Goal: Information Seeking & Learning: Learn about a topic

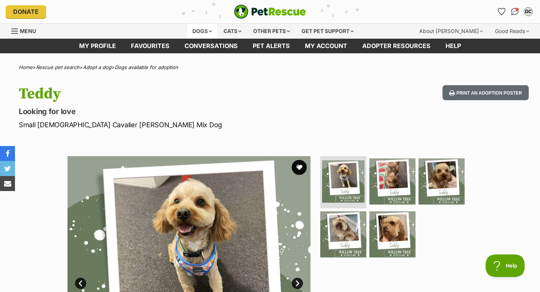
click at [201, 32] on div "Dogs" at bounding box center [202, 31] width 30 height 15
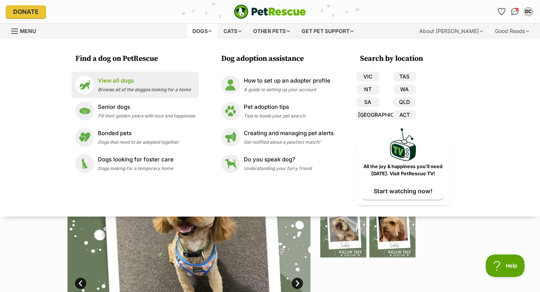
click at [166, 84] on p "View all dogs" at bounding box center [144, 80] width 93 height 9
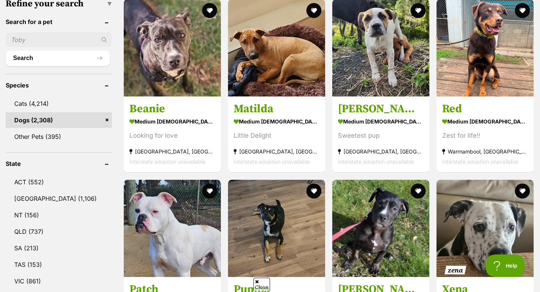
scroll to position [246, 0]
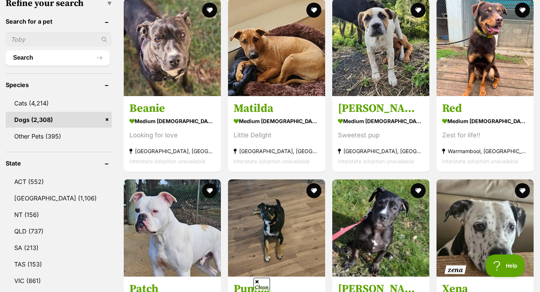
click at [56, 36] on input "text" at bounding box center [59, 39] width 106 height 14
type input "teddy"
click at [59, 57] on button "Search" at bounding box center [58, 57] width 104 height 15
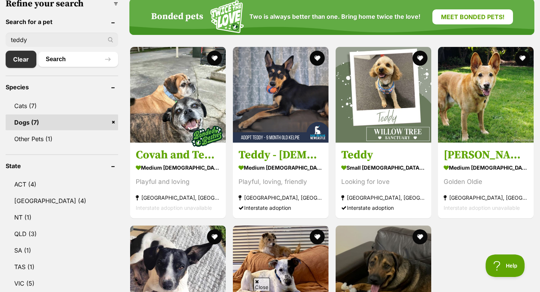
scroll to position [246, 0]
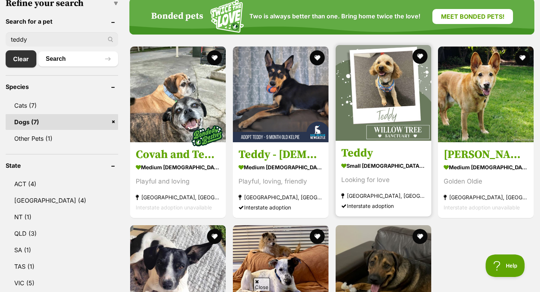
click at [401, 156] on h3 "Teddy" at bounding box center [383, 153] width 84 height 14
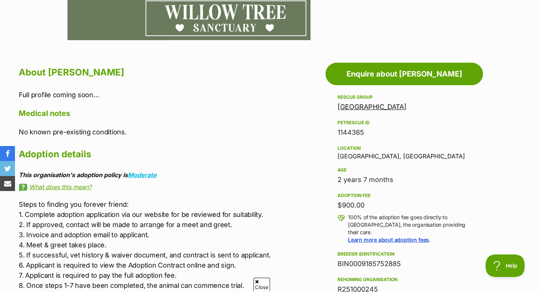
scroll to position [359, 0]
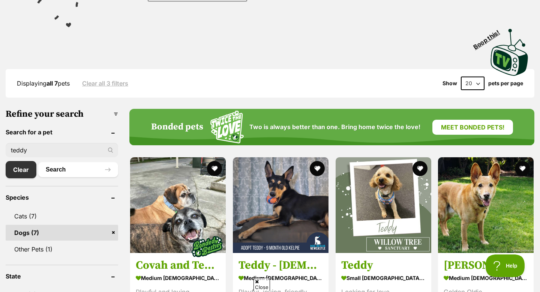
scroll to position [162, 0]
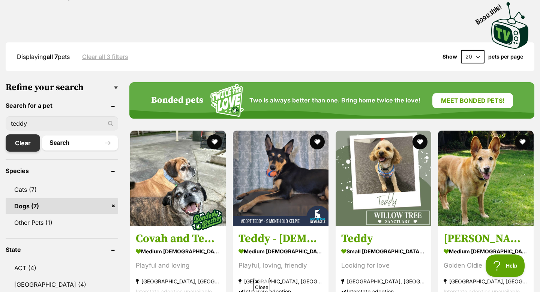
click at [21, 135] on link "Clear" at bounding box center [23, 142] width 34 height 17
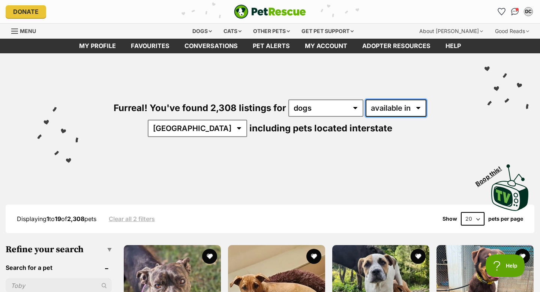
click at [385, 105] on select "available in located in" at bounding box center [395, 107] width 61 height 17
select select "disabled"
click at [365, 99] on select "available in located in" at bounding box center [395, 107] width 61 height 17
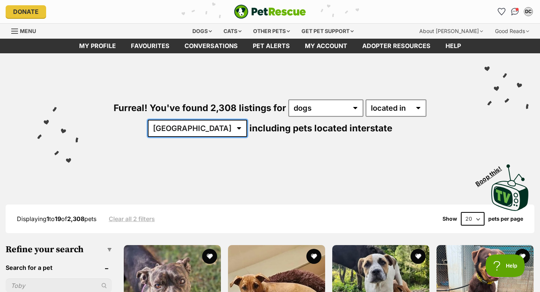
click at [247, 120] on select "Australia ACT NSW NT QLD SA TAS VIC WA" at bounding box center [197, 128] width 99 height 17
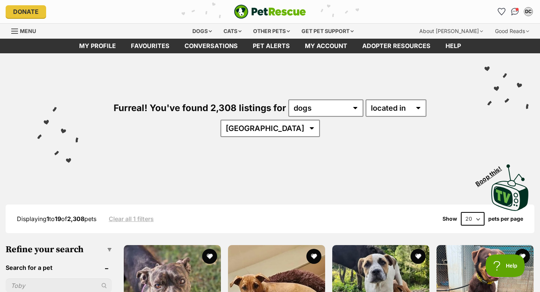
select select "[GEOGRAPHIC_DATA]"
click at [320, 120] on select "[GEOGRAPHIC_DATA] [GEOGRAPHIC_DATA] [GEOGRAPHIC_DATA] [GEOGRAPHIC_DATA] SA [GEO…" at bounding box center [269, 128] width 99 height 17
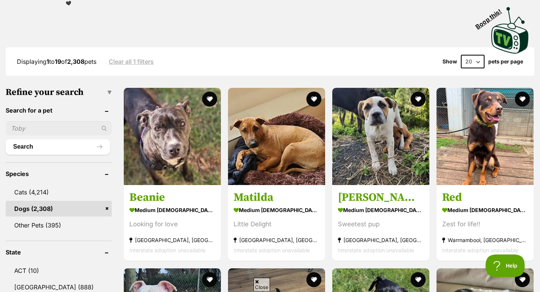
scroll to position [216, 0]
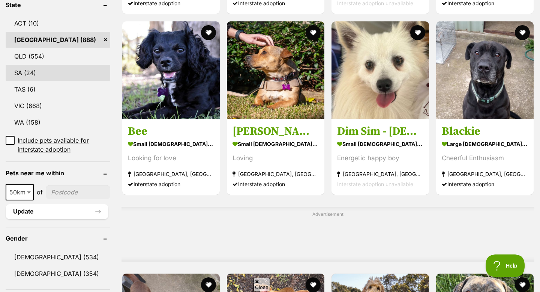
scroll to position [416, 0]
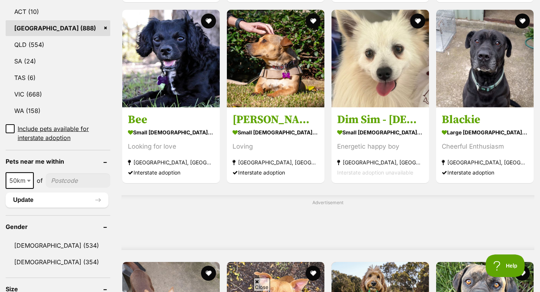
click at [66, 173] on input"] "postcode" at bounding box center [78, 180] width 64 height 14
type input"] "2765"
click at [66, 192] on button "Update" at bounding box center [57, 199] width 103 height 15
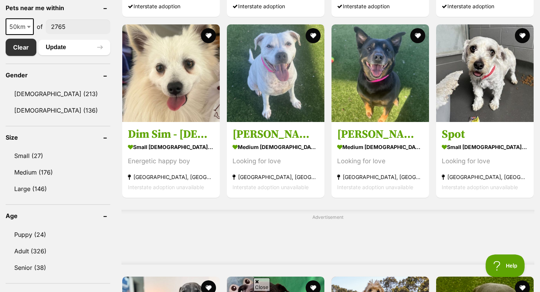
scroll to position [385, 0]
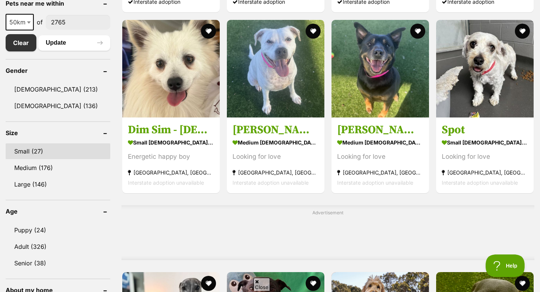
click at [58, 157] on link "Small (27)" at bounding box center [58, 151] width 105 height 16
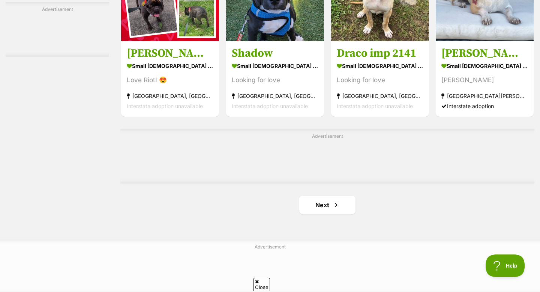
scroll to position [1163, 0]
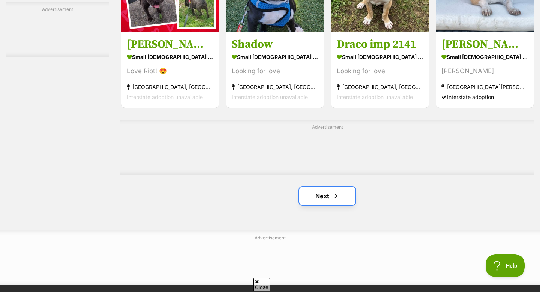
click at [329, 193] on link "Next" at bounding box center [327, 196] width 56 height 18
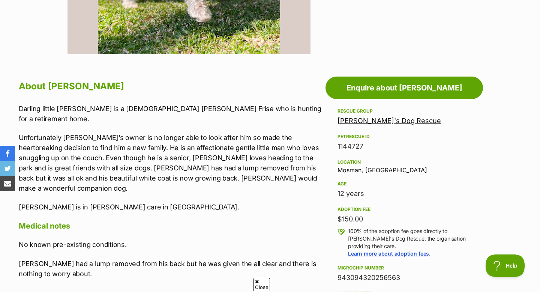
scroll to position [344, 0]
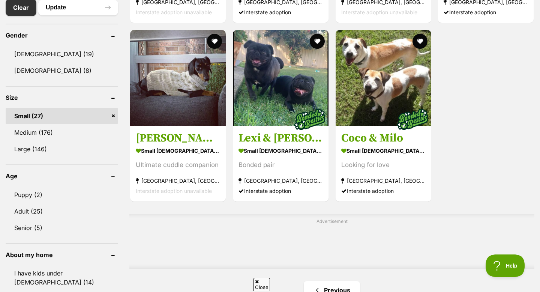
scroll to position [422, 0]
